Goal: Information Seeking & Learning: Learn about a topic

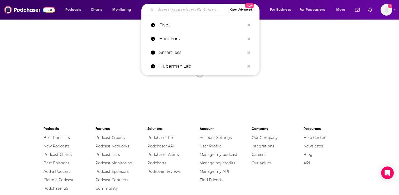
click at [187, 11] on input "Search podcasts, credits, & more..." at bounding box center [192, 10] width 72 height 8
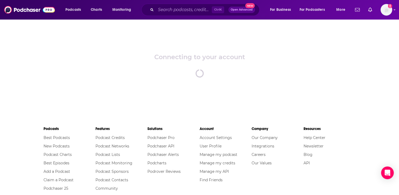
click at [108, 18] on div "Podcasts Charts Monitoring Ctrl K Open Advanced New For Business For Podcasters…" at bounding box center [199, 10] width 399 height 20
click at [389, 9] on img "Logged in as AlexMerceron" at bounding box center [387, 10] width 12 height 12
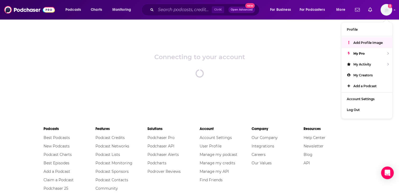
click at [129, 20] on div "Connecting to your account spinner" at bounding box center [199, 65] width 399 height 92
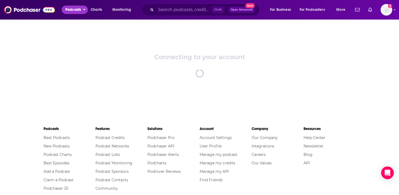
click at [81, 10] on span "Podcasts" at bounding box center [73, 9] width 16 height 7
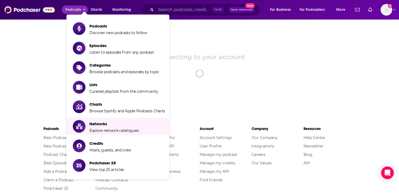
click at [274, 74] on div "Connecting to your account spinner" at bounding box center [199, 65] width 399 height 92
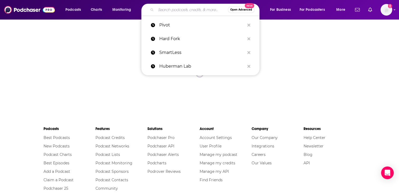
click at [166, 10] on input "Search podcasts, credits, & more..." at bounding box center [192, 10] width 72 height 8
type input "s"
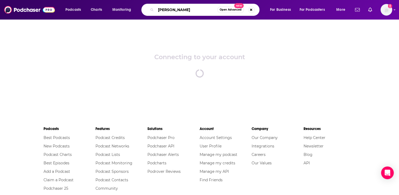
click at [193, 12] on input "[PERSON_NAME]" at bounding box center [186, 10] width 61 height 8
type input "[PERSON_NAME]"
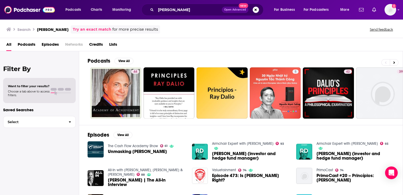
click at [115, 45] on span "Lists" at bounding box center [113, 45] width 8 height 11
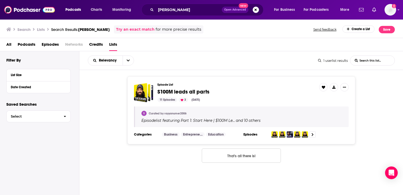
click at [76, 45] on span "Networks" at bounding box center [74, 45] width 18 height 11
click at [29, 44] on span "Podcasts" at bounding box center [27, 45] width 18 height 11
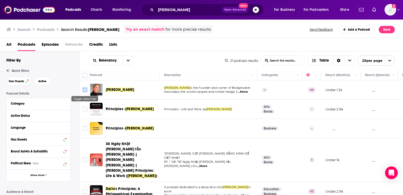
click at [85, 90] on input "Toggle select row" at bounding box center [85, 89] width 5 height 5
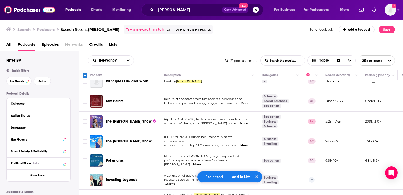
scroll to position [131, 0]
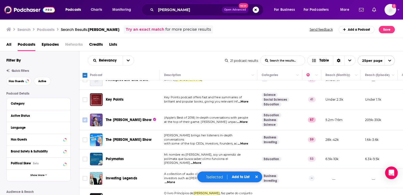
click at [85, 117] on input "Toggle select row" at bounding box center [85, 119] width 5 height 5
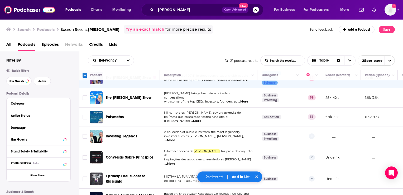
scroll to position [174, 0]
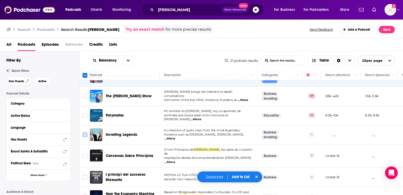
click at [85, 132] on input "Toggle select row" at bounding box center [85, 134] width 5 height 5
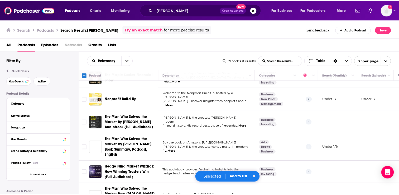
scroll to position [334, 0]
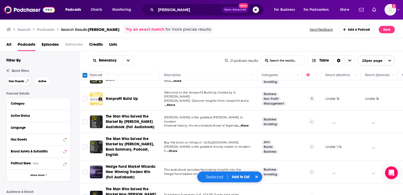
click at [84, 194] on input "Toggle select row" at bounding box center [85, 196] width 5 height 5
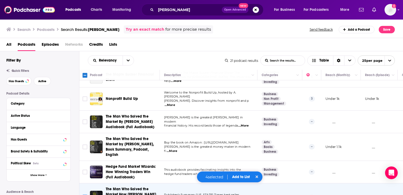
drag, startPoint x: 240, startPoint y: 177, endPoint x: 237, endPoint y: 177, distance: 2.9
click at [237, 177] on button "Add to List" at bounding box center [241, 176] width 26 height 4
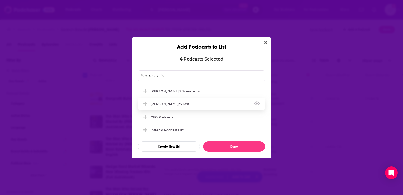
click at [171, 105] on div "[PERSON_NAME]"s Test" at bounding box center [172, 104] width 42 height 4
click at [171, 146] on button "Create New List" at bounding box center [169, 146] width 62 height 10
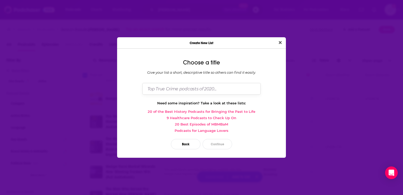
click at [179, 90] on input "Dialog" at bounding box center [201, 88] width 118 height 11
type input "[PERSON_NAME]'s LIis"
click at [251, 109] on link "20 of the Best History Podcasts for Bringing the Past to Life" at bounding box center [201, 111] width 160 height 4
click at [222, 144] on button "Continue" at bounding box center [218, 144] width 30 height 10
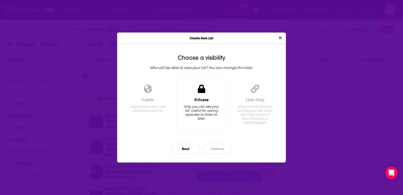
drag, startPoint x: 196, startPoint y: 108, endPoint x: 191, endPoint y: 116, distance: 9.2
click at [191, 116] on div "Only you can see your list. Useful for saving episodes to listen to later." at bounding box center [201, 112] width 36 height 16
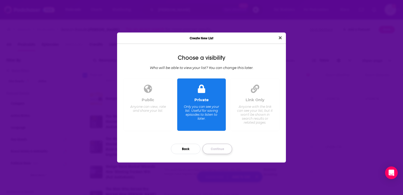
click at [222, 149] on button "Continue" at bounding box center [218, 149] width 30 height 10
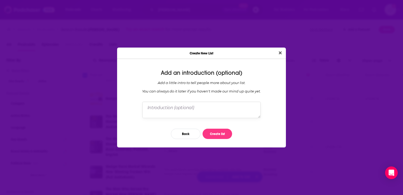
click at [194, 106] on textarea "Dialog" at bounding box center [201, 110] width 118 height 16
type textarea "test case list"
click at [225, 137] on button "Create list" at bounding box center [218, 134] width 30 height 10
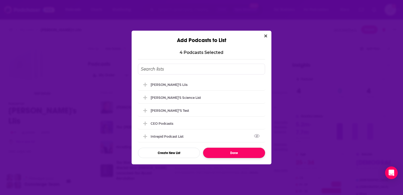
click at [236, 153] on button "Done" at bounding box center [234, 153] width 62 height 10
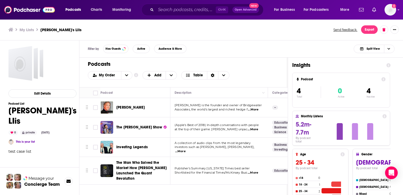
click at [249, 44] on div "Filter by Has Guests Active Audience & More Split View" at bounding box center [241, 48] width 324 height 17
click at [258, 73] on div "My Order Customize Your List Order Select the “My Order” sort and remove all fi…" at bounding box center [184, 75] width 192 height 8
click at [193, 111] on p "Associates, the world's largest and richest hedge f ...More" at bounding box center [219, 109] width 89 height 4
click at [200, 109] on span "Associates, the world's largest and richest hedge f" at bounding box center [211, 109] width 73 height 4
click at [259, 108] on span "...More" at bounding box center [253, 109] width 11 height 4
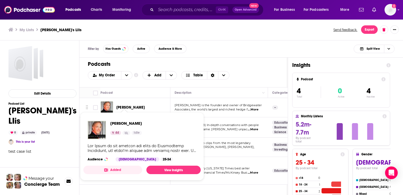
click at [121, 106] on span "[PERSON_NAME]" at bounding box center [130, 107] width 28 height 4
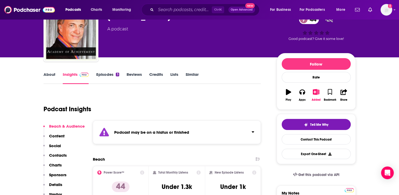
scroll to position [31, 0]
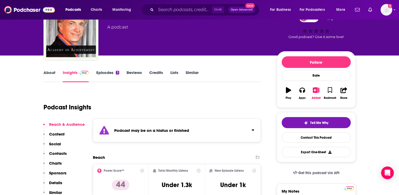
click at [59, 153] on p "Contacts" at bounding box center [58, 153] width 18 height 5
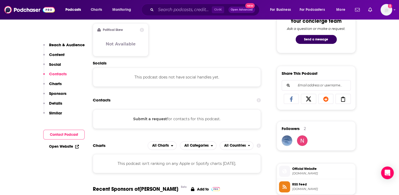
scroll to position [307, 0]
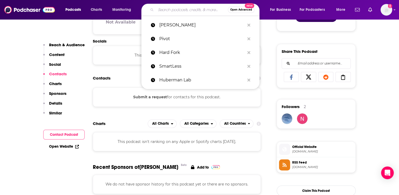
click at [182, 11] on input "Search podcasts, credits, & more..." at bounding box center [192, 10] width 72 height 8
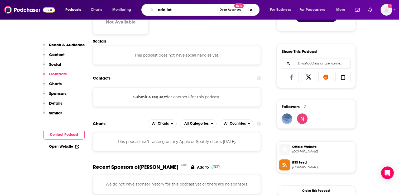
type input "odd lots"
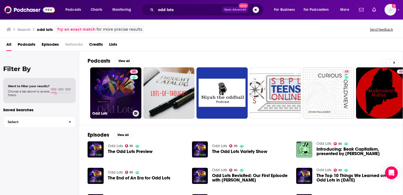
click at [120, 96] on link "85 Odd Lots" at bounding box center [115, 92] width 51 height 51
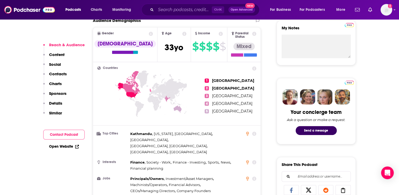
scroll to position [201, 0]
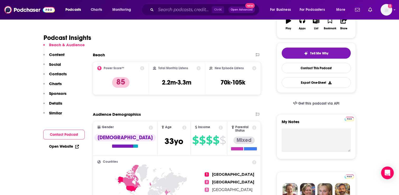
scroll to position [107, 0]
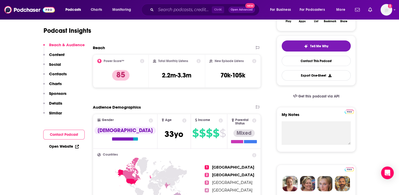
click at [219, 122] on icon at bounding box center [221, 120] width 4 height 4
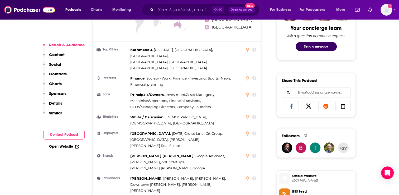
scroll to position [282, 0]
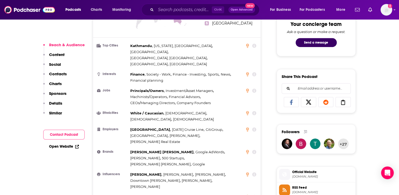
click at [256, 172] on icon at bounding box center [255, 174] width 4 height 4
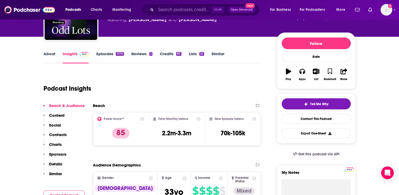
scroll to position [0, 0]
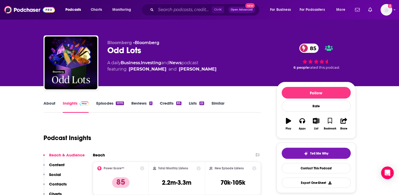
click at [107, 103] on link "Episodes 1070" at bounding box center [110, 107] width 28 height 12
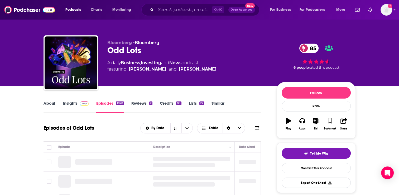
click at [108, 128] on div "Episodes of Odd Lots By Date Table" at bounding box center [153, 128] width 218 height 14
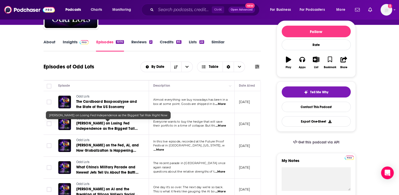
scroll to position [63, 0]
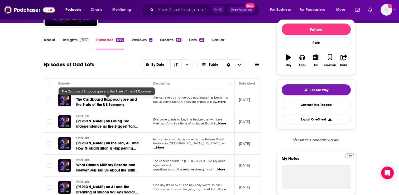
click at [101, 102] on span "The Cardboard Boxpocalypse and the State of the US Economy" at bounding box center [106, 102] width 61 height 10
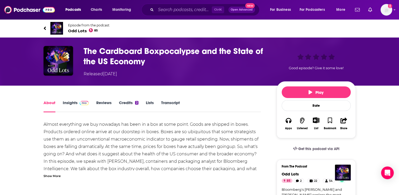
click at [170, 103] on link "Transcript" at bounding box center [170, 106] width 19 height 12
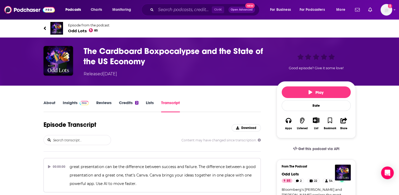
click at [219, 100] on div "About Insights Reviews Credits 2 Lists Transcript" at bounding box center [153, 105] width 218 height 13
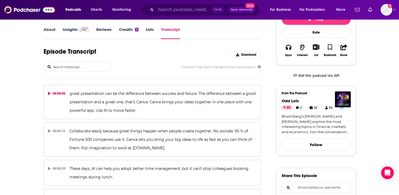
scroll to position [63, 0]
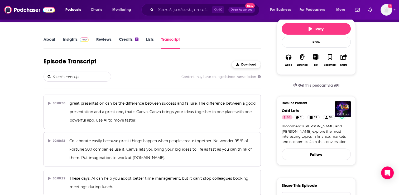
click at [245, 64] on span "Download" at bounding box center [248, 65] width 15 height 4
click at [257, 44] on div "About Insights Reviews Credits 2 Lists Transcript" at bounding box center [153, 42] width 218 height 13
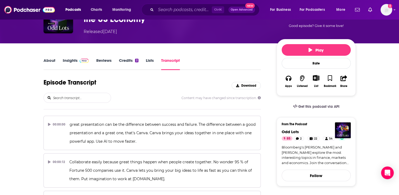
scroll to position [32, 0]
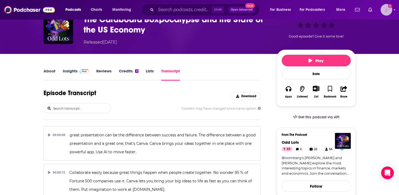
click at [384, 10] on img "Logged in as AlexMerceron" at bounding box center [387, 10] width 12 height 12
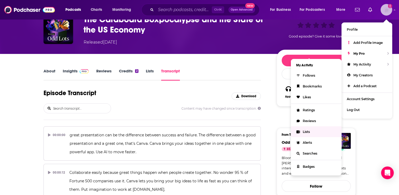
click at [306, 133] on span "Lists" at bounding box center [306, 132] width 7 height 4
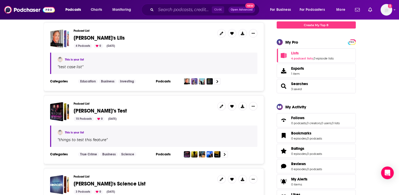
scroll to position [84, 0]
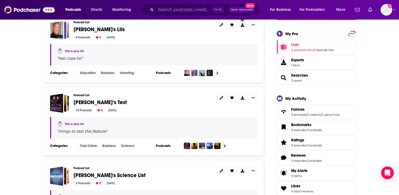
click at [242, 26] on icon at bounding box center [242, 24] width 3 height 3
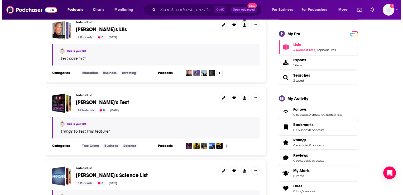
scroll to position [0, 0]
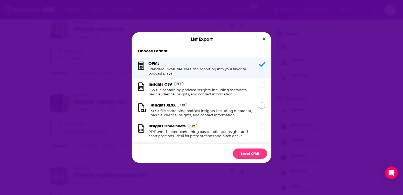
click at [191, 115] on h1 "XLSX file containing podcast insights, including metadata, basic audience insig…" at bounding box center [202, 112] width 102 height 8
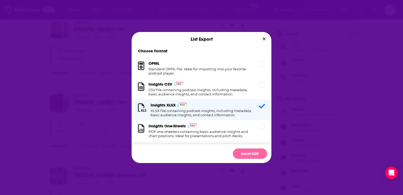
click at [248, 154] on button "Export XLSX" at bounding box center [250, 153] width 34 height 10
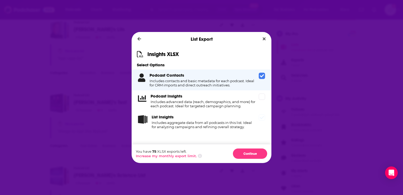
click at [203, 127] on h4 "Includes aggregate data from all podcasts in this list. Ideal for analyzing cam…" at bounding box center [204, 124] width 105 height 8
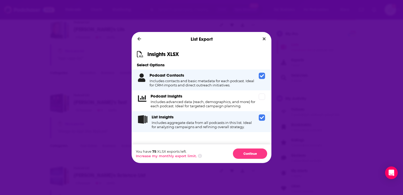
click at [263, 118] on icon "Dialog" at bounding box center [262, 117] width 4 height 4
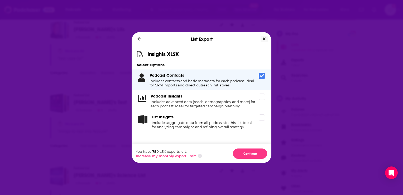
click at [265, 40] on icon "Close" at bounding box center [264, 38] width 3 height 3
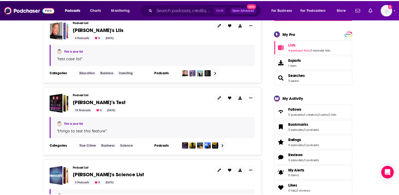
scroll to position [84, 0]
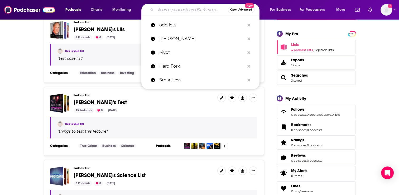
click at [167, 10] on input "Search podcasts, credits, & more..." at bounding box center [192, 10] width 72 height 8
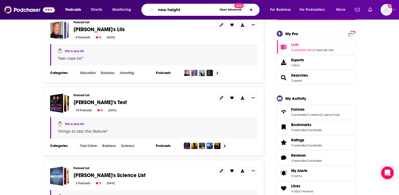
type input "new heights"
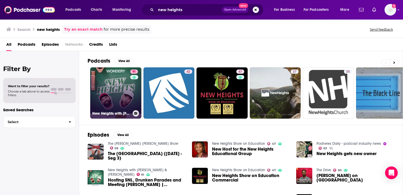
click at [125, 91] on link "91 New Heights with Jason & Travis Kelce" at bounding box center [115, 92] width 51 height 51
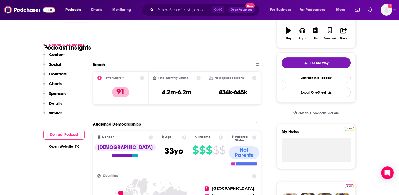
scroll to position [104, 0]
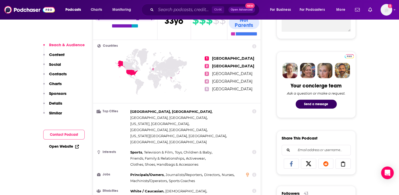
scroll to position [221, 0]
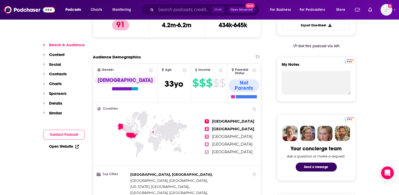
scroll to position [168, 0]
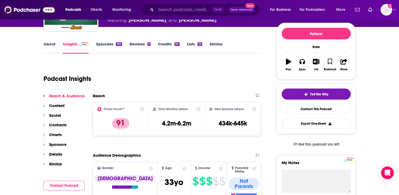
scroll to position [0, 0]
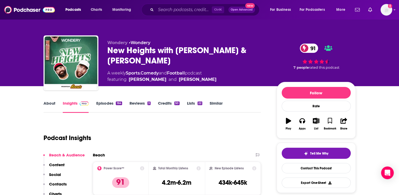
click at [108, 103] on link "Episodes 164" at bounding box center [109, 107] width 26 height 12
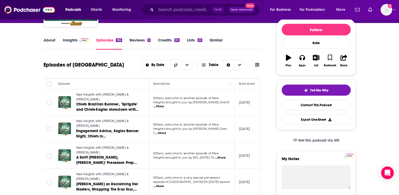
scroll to position [63, 0]
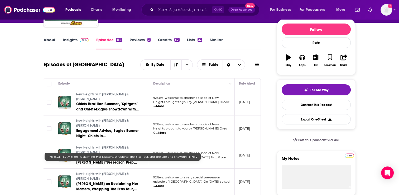
click at [113, 181] on span "Taylor Swift on Reclaiming Her Masters, Wrapping The Eras Tour, and The Life of…" at bounding box center [107, 188] width 62 height 15
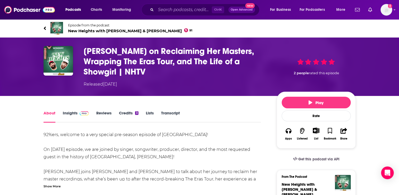
click at [206, 117] on div "About Insights Reviews Credits 3 Lists Transcript" at bounding box center [153, 116] width 218 height 13
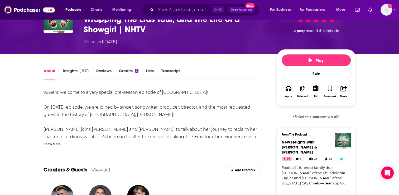
scroll to position [42, 0]
click at [72, 70] on link "Insights" at bounding box center [76, 74] width 26 height 12
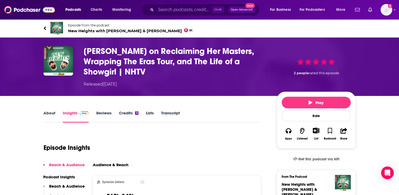
click at [235, 140] on div "Episode Insights" at bounding box center [153, 144] width 218 height 27
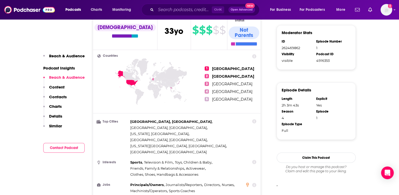
scroll to position [327, 0]
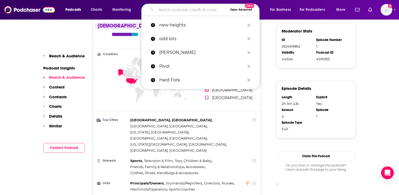
click at [198, 11] on input "Search podcasts, credits, & more..." at bounding box center [192, 10] width 72 height 8
click at [158, 105] on icon at bounding box center [151, 89] width 108 height 65
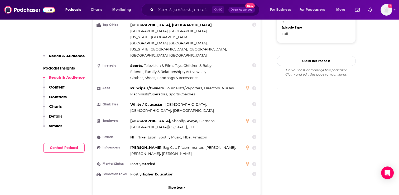
scroll to position [433, 0]
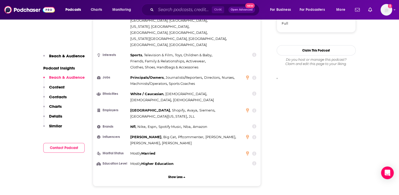
click at [255, 108] on icon at bounding box center [255, 110] width 4 height 4
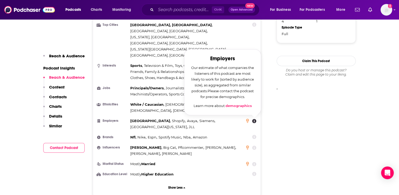
scroll to position [412, 0]
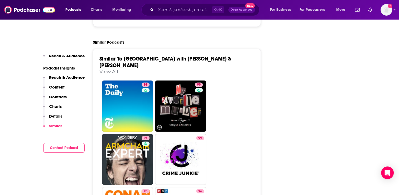
scroll to position [1119, 0]
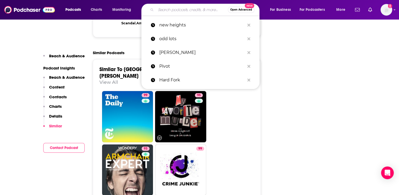
click at [190, 7] on input "Search podcasts, credits, & more..." at bounding box center [192, 10] width 72 height 8
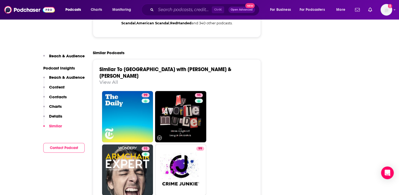
click at [387, 11] on img "Logged in as AlexMerceron" at bounding box center [387, 10] width 12 height 12
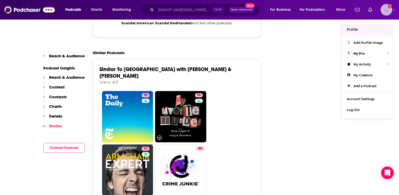
click at [354, 31] on span "Profile" at bounding box center [352, 29] width 11 height 4
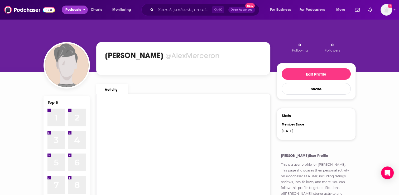
click at [76, 8] on span "Podcasts" at bounding box center [73, 9] width 16 height 7
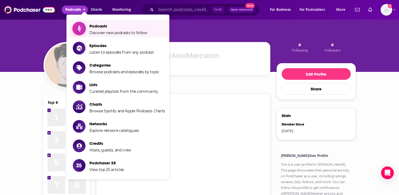
click at [110, 33] on span "Discover new podcasts to follow" at bounding box center [118, 32] width 58 height 5
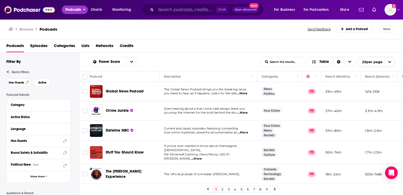
click at [69, 9] on span "Podcasts" at bounding box center [73, 9] width 16 height 7
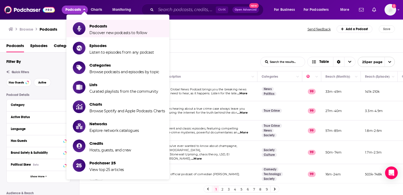
click at [185, 29] on span "Podcasts Discover new podcasts to follow Episodes Listen to episodes from any p…" at bounding box center [134, 99] width 103 height 168
click at [25, 7] on img at bounding box center [29, 10] width 51 height 10
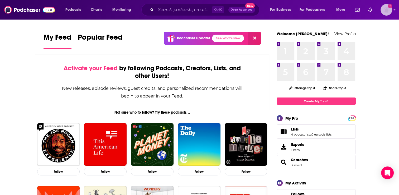
click at [385, 11] on img "Logged in as AlexMerceron" at bounding box center [387, 10] width 12 height 12
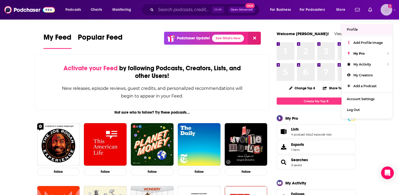
click at [354, 28] on span "Profile" at bounding box center [352, 29] width 11 height 4
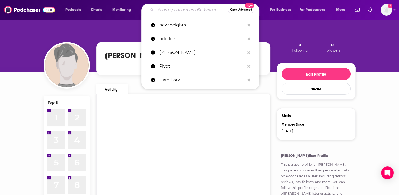
click at [172, 11] on input "Search podcasts, credits, & more..." at bounding box center [192, 10] width 72 height 8
click at [248, 8] on span "Open Advanced" at bounding box center [241, 9] width 22 height 3
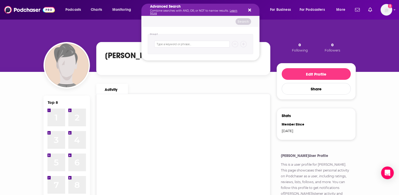
click at [125, 30] on div "Top 8 1 1 2 2 3 3 4 4 5 5 6 6 7 7 8 8 Edit Share Top 8 Alexandra M. Merceron @A…" at bounding box center [200, 169] width 312 height 301
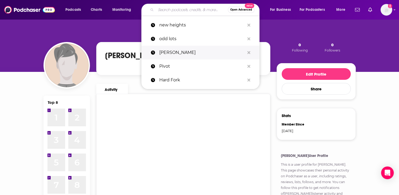
click at [163, 54] on p "[PERSON_NAME]" at bounding box center [201, 53] width 85 height 14
type input "[PERSON_NAME]"
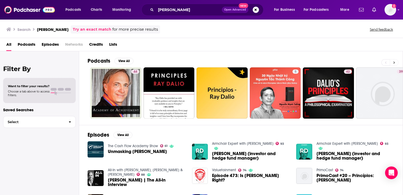
click at [394, 63] on icon at bounding box center [394, 63] width 2 height 4
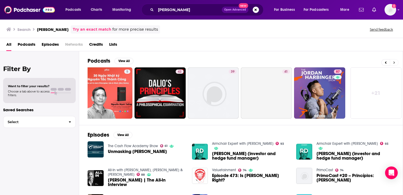
scroll to position [0, 169]
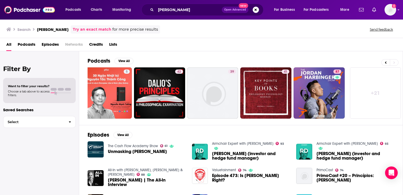
click at [217, 122] on div "Podcasts View All 44 5 42 39 41 87 + 21" at bounding box center [246, 88] width 316 height 74
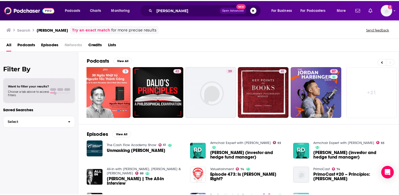
scroll to position [0, 0]
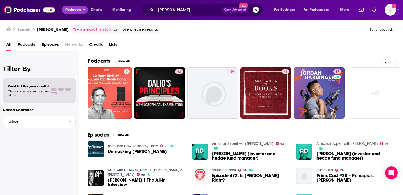
click at [79, 9] on span "Podcasts" at bounding box center [73, 9] width 16 height 7
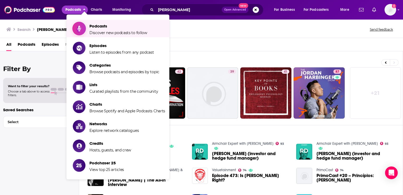
click at [98, 26] on span "Podcasts" at bounding box center [118, 25] width 58 height 5
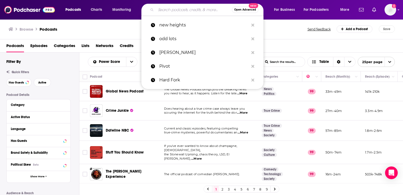
click at [184, 13] on input "Search podcasts, credits, & more..." at bounding box center [194, 10] width 76 height 8
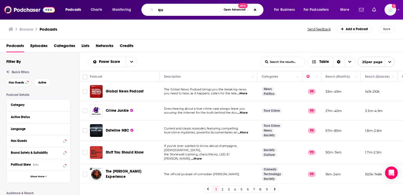
type input "q"
type input "saquon [PERSON_NAME]"
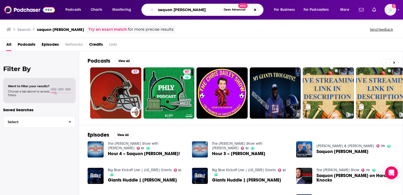
drag, startPoint x: 190, startPoint y: 9, endPoint x: 158, endPoint y: 10, distance: 32.2
click at [158, 10] on input "saquon [PERSON_NAME]" at bounding box center [188, 10] width 65 height 8
click at [158, 10] on input "n" at bounding box center [188, 10] width 65 height 8
type input "new heights"
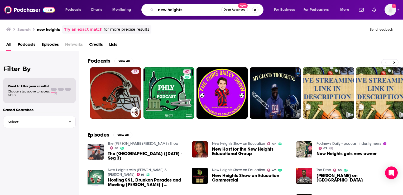
click at [214, 9] on input "new heights" at bounding box center [188, 10] width 65 height 8
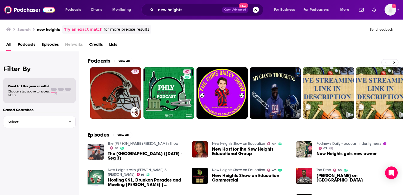
click at [229, 151] on span "New Host for the New Heights Educational Group" at bounding box center [251, 151] width 78 height 9
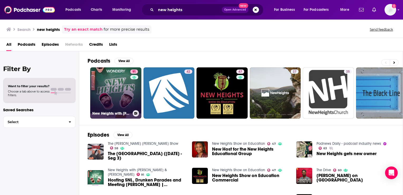
click at [112, 96] on link "91 New Heights with Jason & Travis Kelce" at bounding box center [115, 92] width 51 height 51
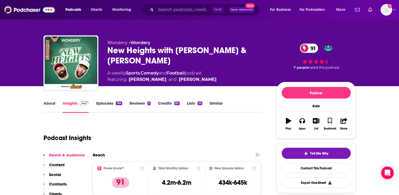
click at [241, 121] on div "Podcast Insights" at bounding box center [150, 134] width 213 height 27
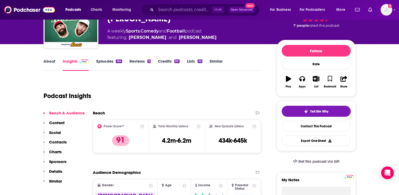
scroll to position [42, 0]
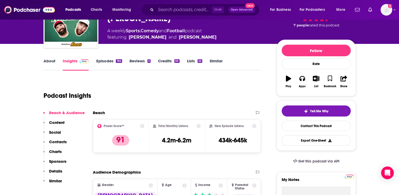
click at [193, 102] on div "Podcast Insights" at bounding box center [150, 92] width 213 height 27
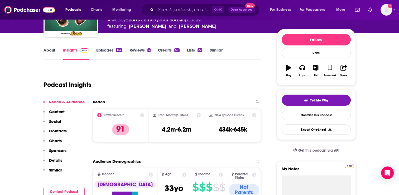
scroll to position [63, 0]
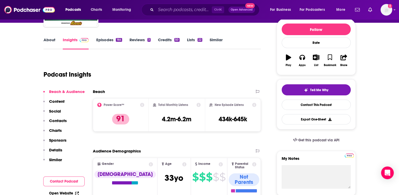
click at [255, 104] on icon at bounding box center [255, 105] width 4 height 4
click at [110, 39] on link "Episodes 164" at bounding box center [109, 43] width 26 height 12
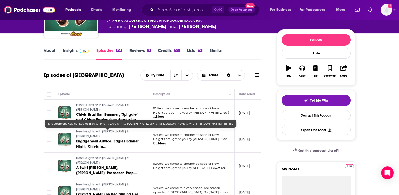
scroll to position [63, 0]
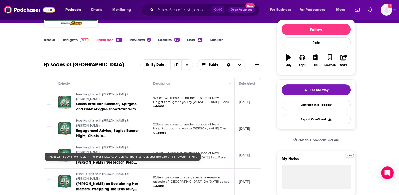
click at [90, 181] on span "Taylor Swift on Reclaiming Her Masters, Wrapping The Eras Tour, and The Life of…" at bounding box center [107, 188] width 62 height 15
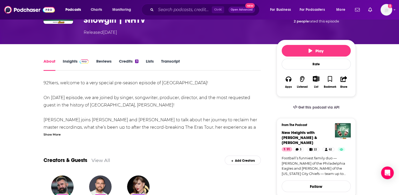
scroll to position [53, 0]
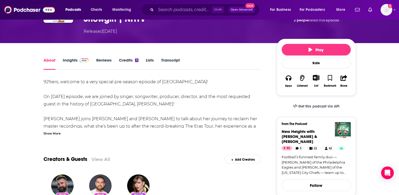
click at [71, 61] on link "Insights" at bounding box center [76, 64] width 26 height 12
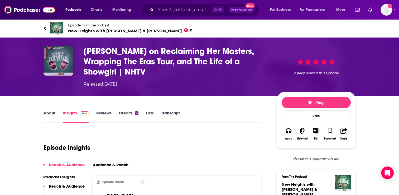
click at [67, 65] on img "Taylor Swift on Reclaiming Her Masters, Wrapping The Eras Tour, and The Life of…" at bounding box center [59, 61] width 30 height 30
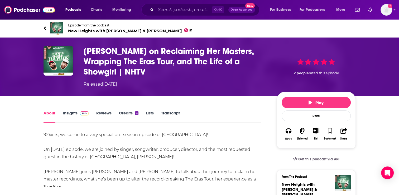
drag, startPoint x: 230, startPoint y: 125, endPoint x: 213, endPoint y: 119, distance: 18.2
click at [213, 119] on div "About Insights Reviews Credits 3 Lists Transcript" at bounding box center [153, 116] width 218 height 13
click at [50, 75] on div "Taylor Swift on Reclaiming Her Masters, Wrapping The Eras Tour, and The Life of…" at bounding box center [200, 66] width 312 height 41
click at [73, 65] on div "Taylor Swift on Reclaiming Her Masters, Wrapping The Eras Tour, and The Life of…" at bounding box center [200, 66] width 312 height 41
click at [45, 28] on icon at bounding box center [45, 28] width 3 height 5
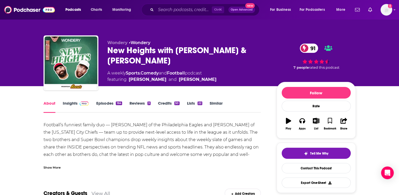
click at [51, 103] on link "About" at bounding box center [50, 107] width 12 height 12
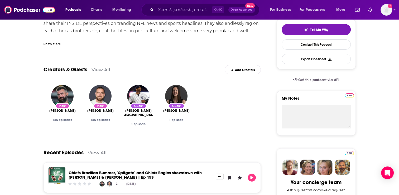
scroll to position [116, 0]
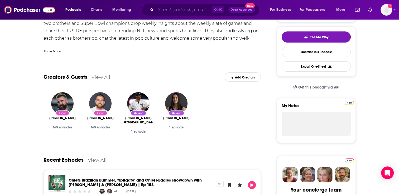
click at [194, 11] on input "Search podcasts, credits, & more..." at bounding box center [184, 10] width 56 height 8
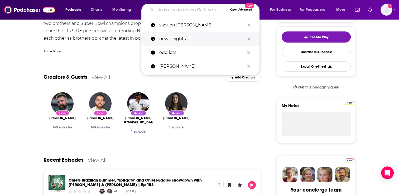
click at [182, 43] on p "new heights" at bounding box center [201, 39] width 85 height 14
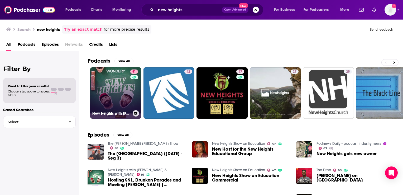
click at [109, 100] on link "91 New Heights with Jason & Travis Kelce" at bounding box center [115, 92] width 51 height 51
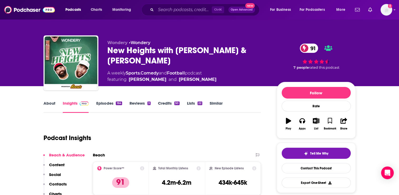
click at [245, 127] on div "Podcast Insights" at bounding box center [150, 134] width 213 height 27
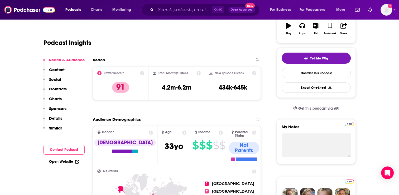
scroll to position [106, 0]
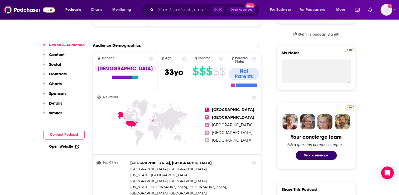
scroll to position [179, 0]
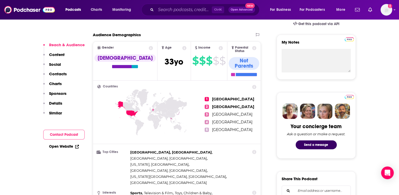
click at [253, 119] on ul "1 United States 2 Qatar 3 Germany 4 Thailand 5 Japan" at bounding box center [231, 114] width 52 height 59
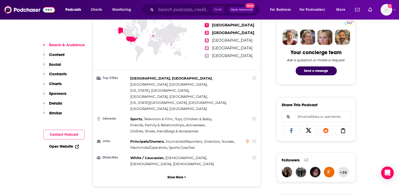
scroll to position [264, 0]
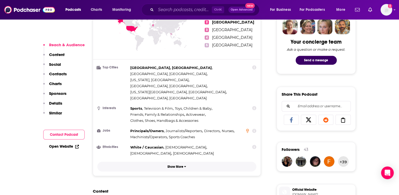
click at [179, 165] on p "Show More" at bounding box center [176, 167] width 16 height 4
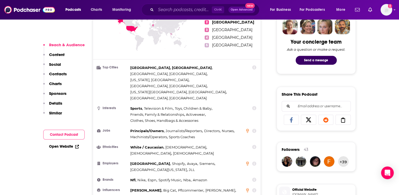
click at [255, 129] on icon at bounding box center [255, 131] width 4 height 4
click at [253, 188] on icon at bounding box center [255, 190] width 4 height 4
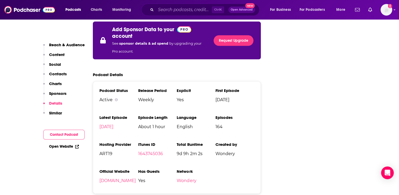
scroll to position [1054, 0]
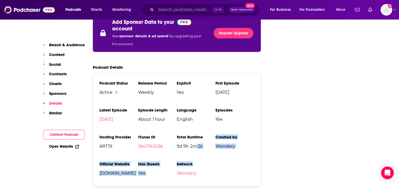
drag, startPoint x: 206, startPoint y: 127, endPoint x: 188, endPoint y: 106, distance: 27.3
click at [188, 106] on ul "Podcast Status Active Release Period Weekly Explicit Yes First Episode Sep 8th,…" at bounding box center [176, 129] width 155 height 99
drag, startPoint x: 188, startPoint y: 106, endPoint x: 212, endPoint y: 126, distance: 31.5
click at [212, 161] on h3 "Network" at bounding box center [196, 163] width 39 height 5
click at [165, 149] on div "Podcast Status Active Release Period Weekly Explicit Yes First Episode Sep 8th,…" at bounding box center [177, 130] width 168 height 112
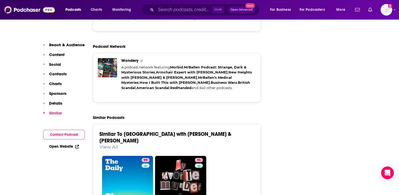
scroll to position [0, 0]
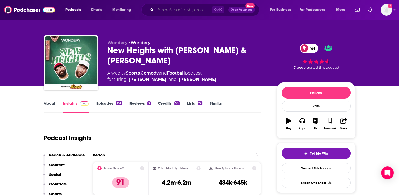
click at [186, 12] on input "Search podcasts, credits, & more..." at bounding box center [184, 10] width 56 height 8
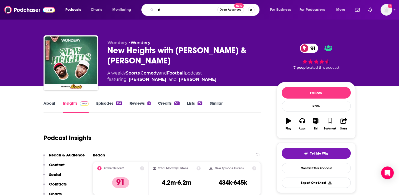
click at [182, 11] on input "d" at bounding box center [186, 10] width 61 height 8
type input "diary of a CEO"
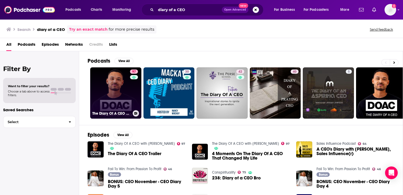
click at [131, 99] on div "97" at bounding box center [134, 89] width 9 height 41
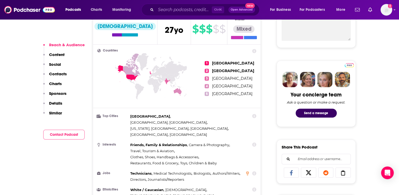
scroll to position [222, 0]
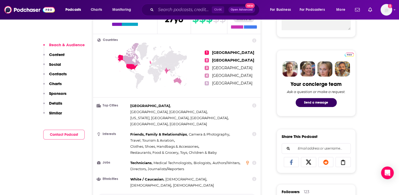
click at [180, 194] on p "Show More" at bounding box center [176, 199] width 16 height 4
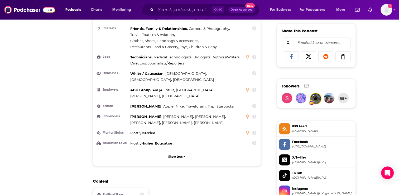
scroll to position [0, 0]
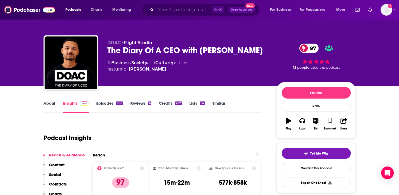
click at [192, 11] on input "Search podcasts, credits, & more..." at bounding box center [184, 10] width 56 height 8
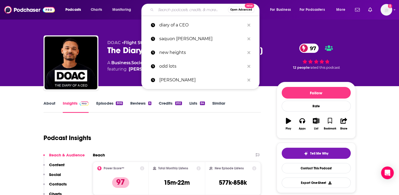
click at [192, 11] on input "Search podcasts, credits, & more..." at bounding box center [192, 10] width 72 height 8
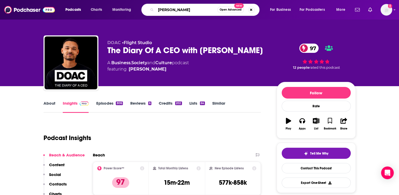
type input "[PERSON_NAME]"
click at [193, 12] on input "[PERSON_NAME]" at bounding box center [186, 10] width 61 height 8
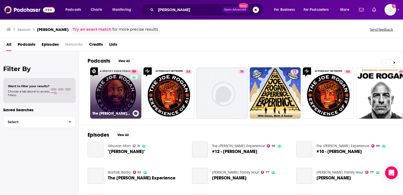
click at [118, 85] on link "99 The Joe Rogan Experience" at bounding box center [115, 92] width 51 height 51
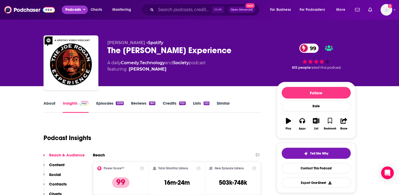
click at [75, 9] on span "Podcasts" at bounding box center [73, 9] width 16 height 7
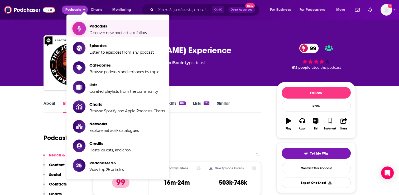
click at [102, 30] on span "Podcasts Discover new podcasts to follow" at bounding box center [118, 28] width 58 height 13
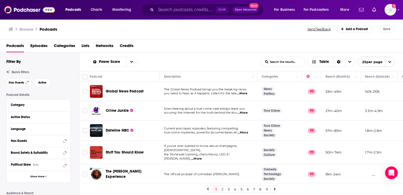
click at [383, 63] on button "25 per page" at bounding box center [376, 62] width 37 height 10
click at [382, 88] on button "100 per page" at bounding box center [376, 88] width 37 height 8
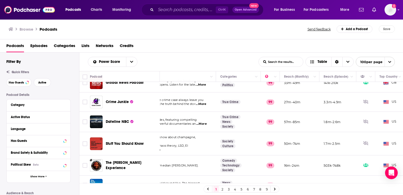
scroll to position [0, 41]
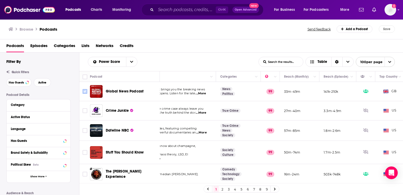
click at [86, 91] on input "Toggle select row" at bounding box center [85, 91] width 5 height 5
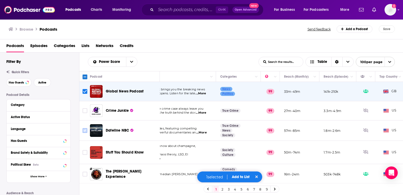
click at [84, 128] on input "Toggle select row" at bounding box center [85, 130] width 5 height 5
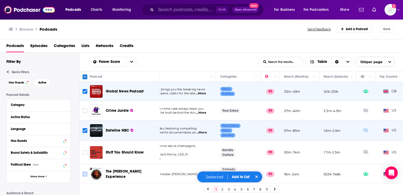
click at [83, 172] on input "Toggle select row" at bounding box center [85, 174] width 5 height 5
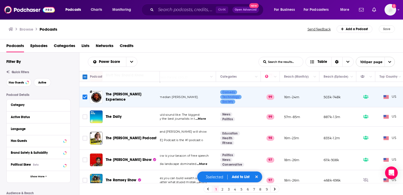
scroll to position [91, 41]
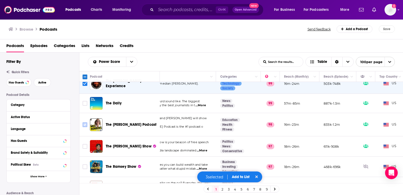
click at [85, 122] on input "Toggle select row" at bounding box center [85, 124] width 5 height 5
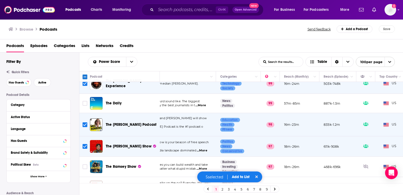
drag, startPoint x: 247, startPoint y: 177, endPoint x: 235, endPoint y: 176, distance: 12.2
click at [235, 176] on button "Add to List" at bounding box center [241, 176] width 26 height 4
click at [244, 177] on button "Add to List" at bounding box center [241, 176] width 26 height 4
click at [236, 176] on button "Add to List" at bounding box center [241, 176] width 26 height 4
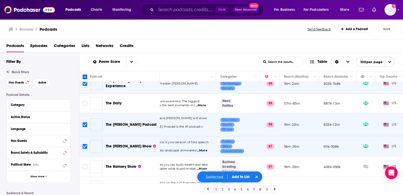
click at [236, 176] on div "Add Podcasts to List 5 Podcast s Selected Minzi's LIis Dora's Science List Alex…" at bounding box center [201, 97] width 403 height 195
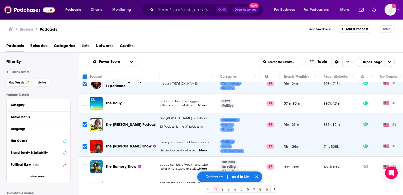
click at [218, 174] on div "5 selected Add to List" at bounding box center [229, 176] width 65 height 11
click at [240, 45] on div "Podcasts Episodes Categories Lists Networks Credits" at bounding box center [202, 46] width 393 height 11
click at [233, 175] on button "Add to List" at bounding box center [241, 176] width 26 height 4
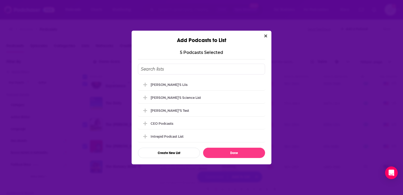
click at [230, 55] on div "5 Podcast s Selected Minzi's LIis Dora's Science List Alex"s Test CEO podcasts …" at bounding box center [201, 104] width 127 height 108
click at [182, 111] on div "[PERSON_NAME]"s Test" at bounding box center [201, 110] width 127 height 12
click at [158, 150] on button "Create New List" at bounding box center [169, 153] width 62 height 10
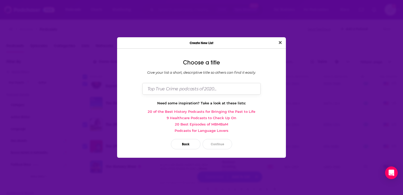
click at [177, 88] on input "Dialog" at bounding box center [201, 88] width 118 height 11
type input "Roxy Test"
click at [222, 147] on button "Continue" at bounding box center [218, 144] width 30 height 10
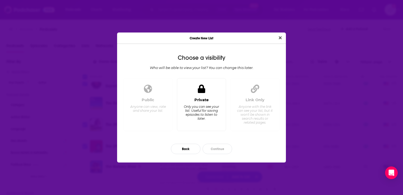
click at [207, 104] on div "Only you can see your list. Useful for saving episodes to listen to later." at bounding box center [201, 112] width 36 height 16
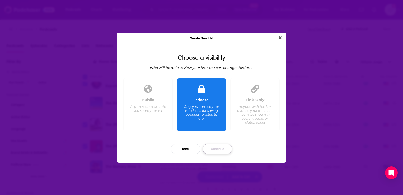
click at [218, 148] on button "Continue" at bounding box center [218, 149] width 30 height 10
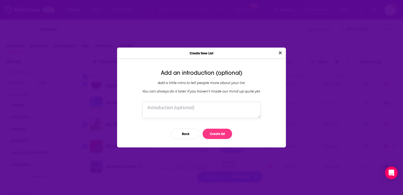
click at [200, 110] on textarea "Dialog" at bounding box center [201, 110] width 118 height 16
type textarea "workshop test"
click at [220, 134] on button "Create list" at bounding box center [218, 134] width 30 height 10
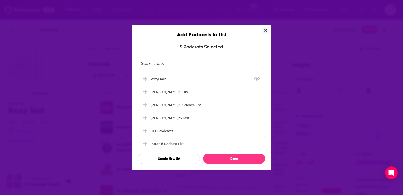
scroll to position [1, 0]
click at [176, 79] on div "Roxy Test" at bounding box center [201, 78] width 127 height 12
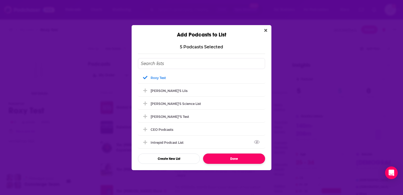
click at [227, 158] on button "Done" at bounding box center [234, 158] width 62 height 10
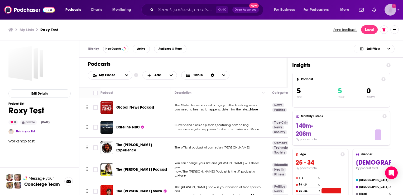
click at [393, 12] on img "Logged in as AlexMerceron" at bounding box center [391, 10] width 12 height 12
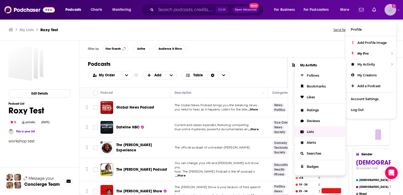
click at [309, 134] on span "Lists" at bounding box center [310, 132] width 7 height 4
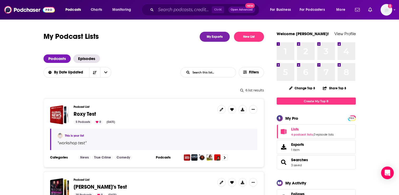
click at [242, 109] on icon at bounding box center [242, 109] width 3 height 3
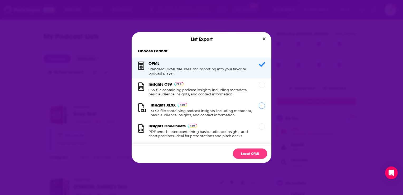
click at [259, 107] on div "Dialog" at bounding box center [262, 105] width 6 height 6
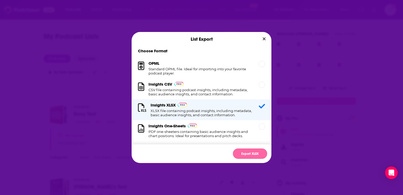
click at [252, 156] on button "Export XLSX" at bounding box center [250, 153] width 34 height 10
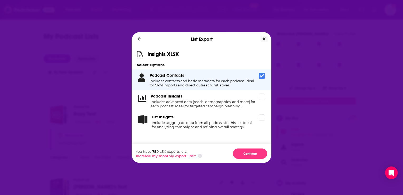
drag, startPoint x: 264, startPoint y: 40, endPoint x: 255, endPoint y: 43, distance: 8.8
click at [255, 43] on div "List Export Insights XLSX Select Options Podcast Contacts Includes contacts and…" at bounding box center [202, 97] width 140 height 131
click at [255, 43] on div "List Export" at bounding box center [202, 39] width 140 height 14
click at [263, 38] on icon "Close" at bounding box center [264, 39] width 3 height 4
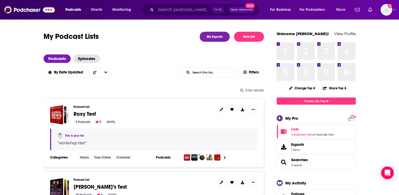
click at [89, 59] on span "Episodes" at bounding box center [86, 58] width 27 height 8
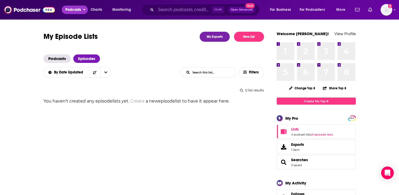
click at [78, 10] on span "Podcasts" at bounding box center [73, 9] width 16 height 7
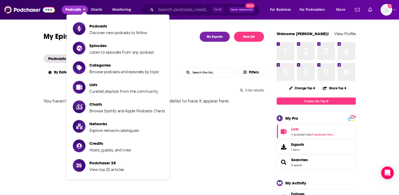
click at [181, 14] on div "Ctrl K Open Advanced New" at bounding box center [200, 10] width 118 height 12
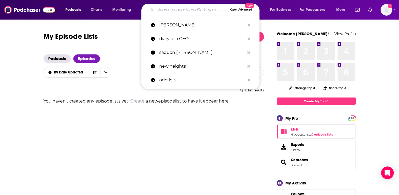
click at [179, 11] on input "Search podcasts, credits, & more..." at bounding box center [192, 10] width 72 height 8
click at [171, 36] on p "diary of a CEO" at bounding box center [201, 39] width 85 height 14
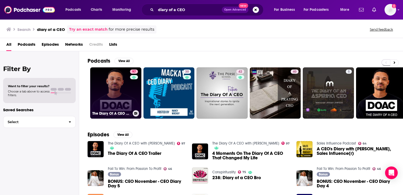
click at [110, 78] on link "97 The Diary Of A CEO with [PERSON_NAME]" at bounding box center [115, 92] width 51 height 51
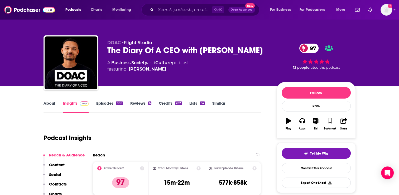
click at [106, 103] on link "Episodes 806" at bounding box center [109, 107] width 27 height 12
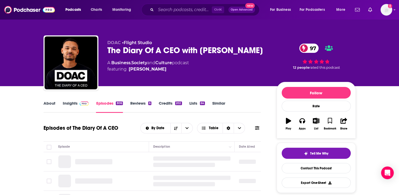
click at [194, 10] on input "Search podcasts, credits, & more..." at bounding box center [184, 10] width 56 height 8
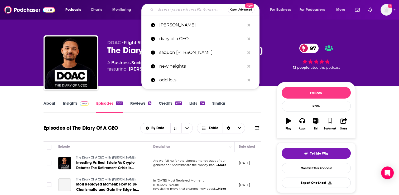
click at [171, 9] on input "Search podcasts, credits, & more..." at bounding box center [192, 10] width 72 height 8
click at [176, 52] on p "saquon [PERSON_NAME]" at bounding box center [201, 53] width 85 height 14
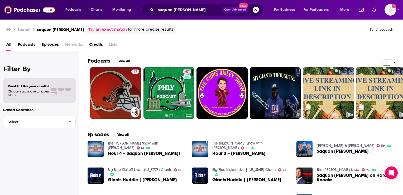
click at [211, 123] on div "Podcasts View All 47 67" at bounding box center [246, 88] width 316 height 74
click at [129, 60] on button "View All" at bounding box center [124, 61] width 19 height 6
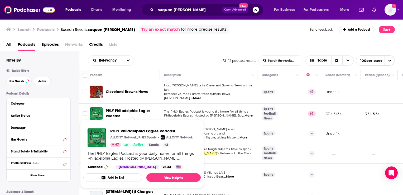
click at [137, 108] on span "PHLY Philadelphia Eagles Podcast" at bounding box center [128, 113] width 45 height 10
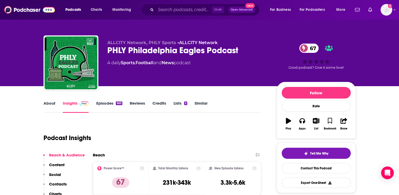
click at [111, 104] on link "Episodes 663" at bounding box center [109, 107] width 26 height 12
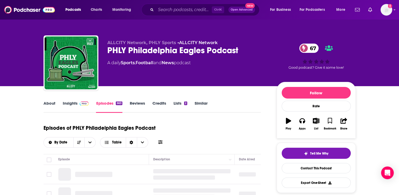
click at [219, 124] on div "Episodes of PHLY Philadelphia Eagles Podcast By Date Table" at bounding box center [153, 134] width 218 height 26
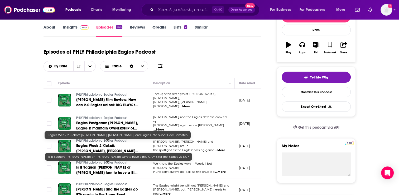
scroll to position [84, 0]
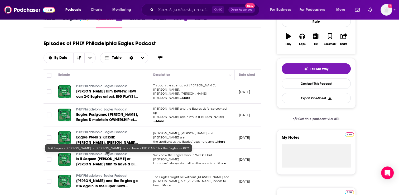
click at [109, 156] on span "Is it Saquon [PERSON_NAME] or [PERSON_NAME] turn to have a BIG GAME for the Eag…" at bounding box center [106, 163] width 61 height 15
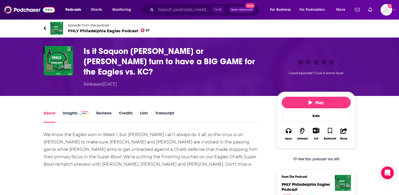
click at [210, 131] on div "We know the Eagles won in Week 1, but [PERSON_NAME] can’t always do it all, so …" at bounding box center [153, 153] width 218 height 44
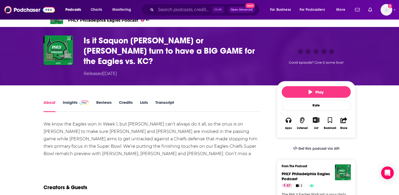
scroll to position [21, 0]
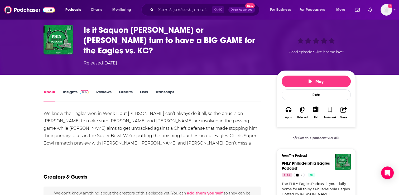
click at [165, 89] on link "Transcript" at bounding box center [164, 95] width 19 height 12
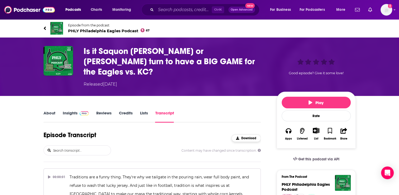
click at [247, 136] on span "Download" at bounding box center [248, 138] width 15 height 4
click at [175, 145] on div "Content may have changed since transcription." at bounding box center [153, 150] width 218 height 10
click at [177, 13] on input "Search podcasts, credits, & more..." at bounding box center [184, 10] width 56 height 8
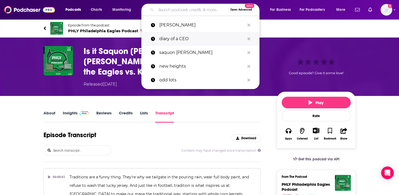
click at [177, 37] on p "diary of a CEO" at bounding box center [201, 39] width 85 height 14
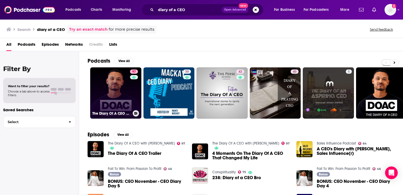
click at [112, 91] on link "97 The Diary Of A CEO with [PERSON_NAME]" at bounding box center [115, 92] width 51 height 51
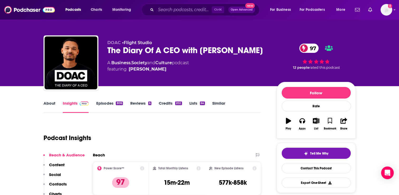
click at [239, 139] on div "Podcast Insights" at bounding box center [150, 134] width 213 height 27
click at [108, 104] on link "Episodes 806" at bounding box center [109, 107] width 27 height 12
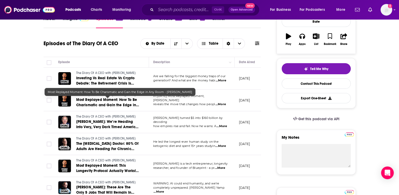
scroll to position [106, 0]
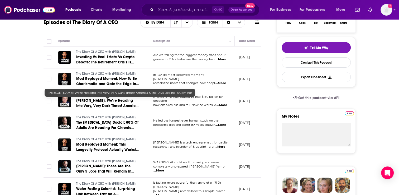
click at [108, 102] on span "[PERSON_NAME]: We’re Heading Into Very, Very Dark Times! America & The UK’s Dec…" at bounding box center [107, 105] width 63 height 15
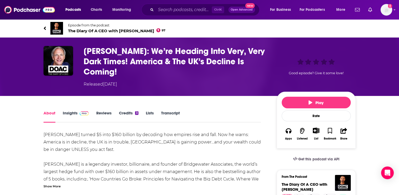
click at [213, 110] on div "About Insights Reviews Credits 3 Lists Transcript" at bounding box center [153, 116] width 218 height 13
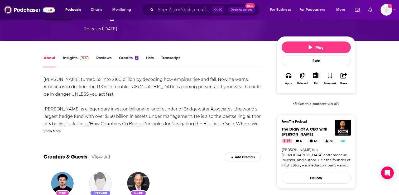
scroll to position [53, 0]
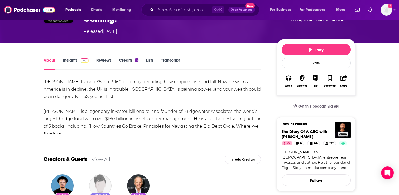
click at [143, 192] on div "Guest" at bounding box center [139, 195] width 16 height 6
click at [139, 175] on img "Ray Dalio" at bounding box center [138, 185] width 22 height 22
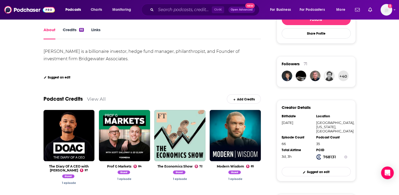
scroll to position [84, 0]
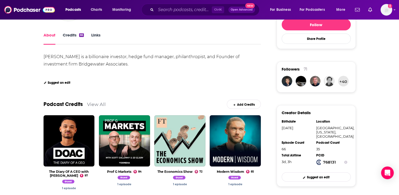
click at [75, 34] on link "Credits 66" at bounding box center [73, 38] width 21 height 12
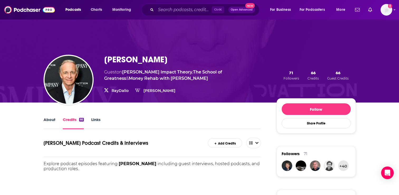
click at [192, 121] on div "About Credits 66 Links" at bounding box center [153, 122] width 218 height 13
click at [174, 10] on input "Search podcasts, credits, & more..." at bounding box center [184, 10] width 56 height 8
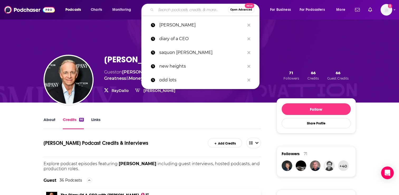
click at [174, 10] on input "Search podcasts, credits, & more..." at bounding box center [192, 10] width 72 height 8
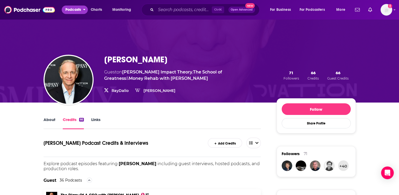
click at [70, 11] on span "Podcasts" at bounding box center [73, 9] width 16 height 7
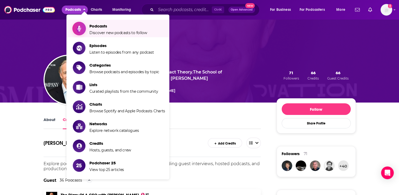
click at [95, 26] on span "Podcasts" at bounding box center [118, 25] width 58 height 5
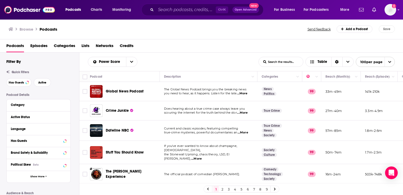
click at [163, 34] on div "Browse Podcasts Send feedback Add a Podcast Save" at bounding box center [201, 29] width 403 height 20
click at [198, 11] on input "Search podcasts, credits, & more..." at bounding box center [186, 10] width 60 height 8
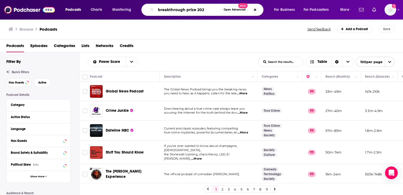
type input "breakthrough prize 2024"
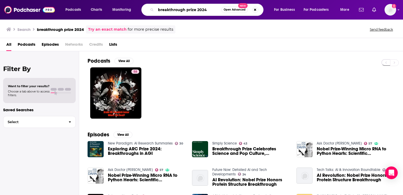
click at [209, 10] on input "breakthrough prize 2024" at bounding box center [188, 10] width 65 height 8
click at [381, 83] on div "58" at bounding box center [246, 92] width 316 height 51
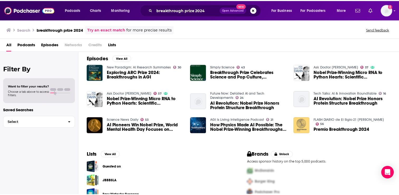
scroll to position [77, 0]
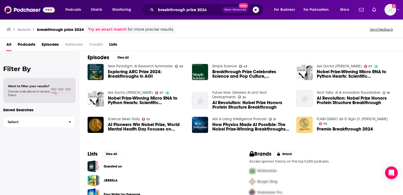
click at [354, 127] on span "Premio Breakthrough 2024" at bounding box center [345, 129] width 56 height 4
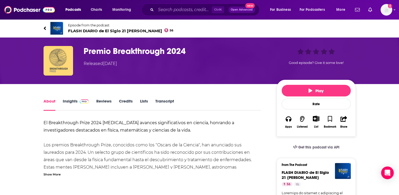
click at [226, 103] on div "About Insights Reviews Credits Lists Transcript" at bounding box center [153, 104] width 218 height 13
click at [162, 51] on h1 "Premio Breakthrough 2024" at bounding box center [176, 51] width 185 height 10
click at [50, 100] on link "About" at bounding box center [50, 104] width 12 height 12
click at [127, 101] on link "Credits" at bounding box center [126, 104] width 14 height 12
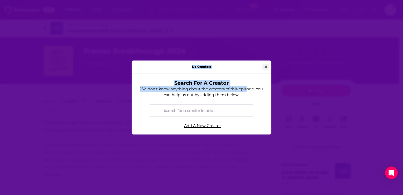
drag, startPoint x: 245, startPoint y: 87, endPoint x: 266, endPoint y: 68, distance: 28.4
click at [266, 68] on div "No Creators Search For A Creator We don't know anything about the creators of t…" at bounding box center [202, 97] width 140 height 74
click at [265, 68] on icon "Close" at bounding box center [266, 67] width 3 height 4
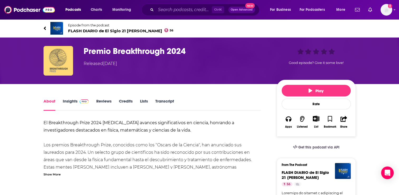
click at [49, 175] on div "Show More" at bounding box center [52, 173] width 17 height 5
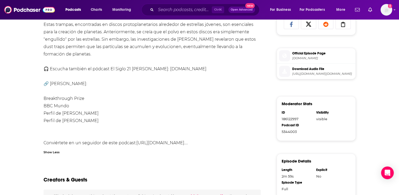
scroll to position [243, 0]
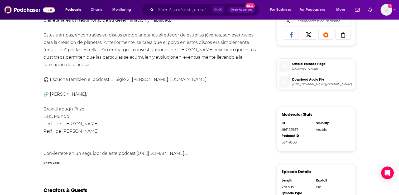
click at [376, 135] on div "About Insights Reviews Credits Lists Transcript El Breakthrough Prize 2024 [MED…" at bounding box center [199, 66] width 399 height 451
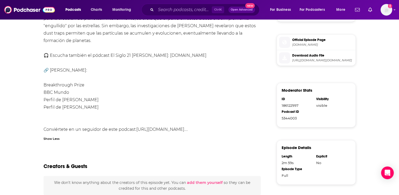
scroll to position [274, 0]
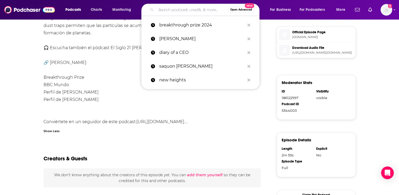
click at [176, 12] on input "Search podcasts, credits, & more..." at bounding box center [192, 10] width 72 height 8
click at [187, 28] on p "breakthrough prize 2024" at bounding box center [201, 25] width 85 height 14
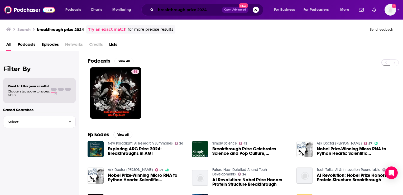
click at [206, 8] on input "breakthrough prize 2024" at bounding box center [189, 10] width 66 height 8
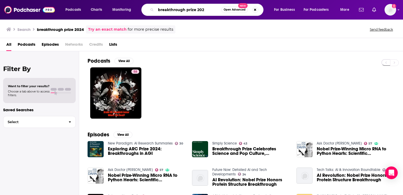
click at [206, 8] on input "breakthrough prize 202" at bounding box center [188, 10] width 65 height 8
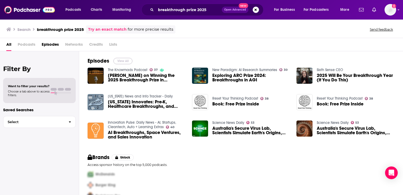
click at [123, 61] on button "View All" at bounding box center [122, 61] width 19 height 6
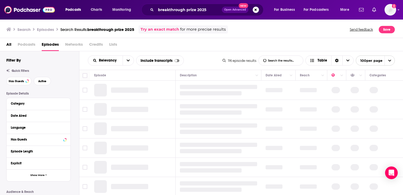
click at [228, 45] on div "All Podcasts Episodes Networks Credits Lists" at bounding box center [202, 45] width 393 height 11
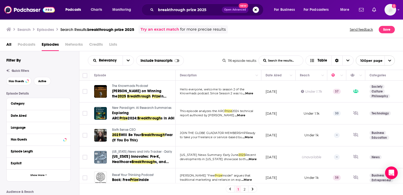
drag, startPoint x: 84, startPoint y: 92, endPoint x: 403, endPoint y: 67, distance: 320.3
click at [84, 92] on input "Toggle select row" at bounding box center [85, 91] width 5 height 5
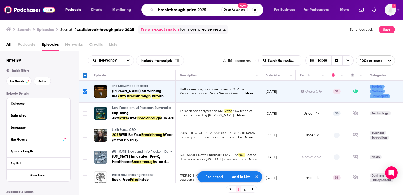
click at [205, 12] on input "breakthrough prize 2025" at bounding box center [188, 10] width 65 height 8
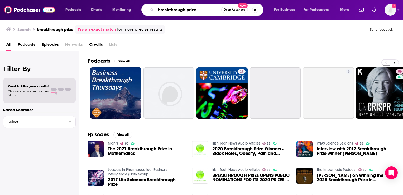
click at [201, 9] on input "breakthrough prize" at bounding box center [188, 10] width 65 height 8
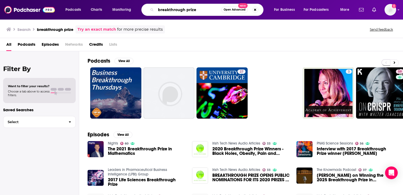
click at [201, 9] on input "breakthrough prize" at bounding box center [188, 10] width 65 height 8
click at [218, 9] on input ""breakthrough prize"" at bounding box center [188, 10] width 65 height 8
type input ""breakthrough prize""
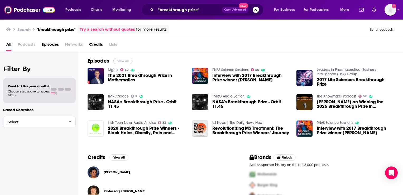
click at [124, 60] on button "View All" at bounding box center [122, 61] width 19 height 6
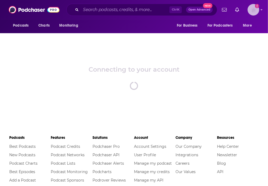
click at [261, 8] on icon "Show profile menu" at bounding box center [261, 9] width 2 height 3
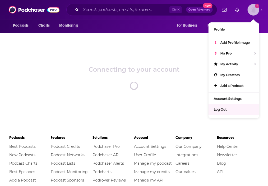
click at [227, 108] on div "Log Out" at bounding box center [233, 109] width 51 height 11
